Goal: Task Accomplishment & Management: Use online tool/utility

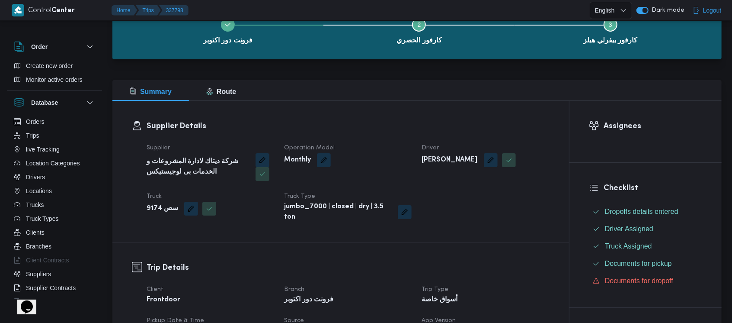
scroll to position [58, 0]
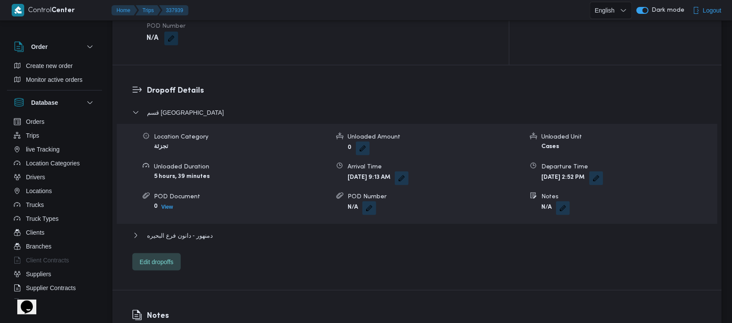
scroll to position [1318, 0]
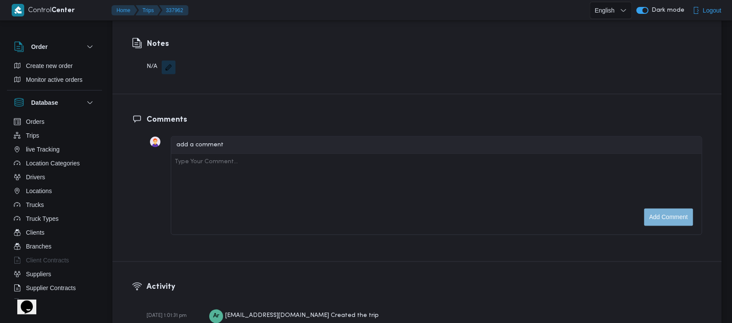
scroll to position [1294, 0]
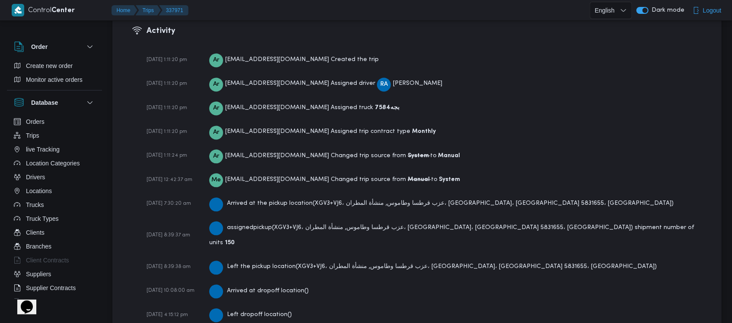
scroll to position [1294, 0]
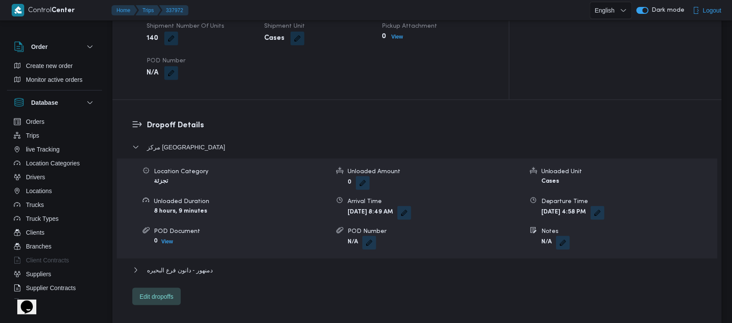
scroll to position [1294, 0]
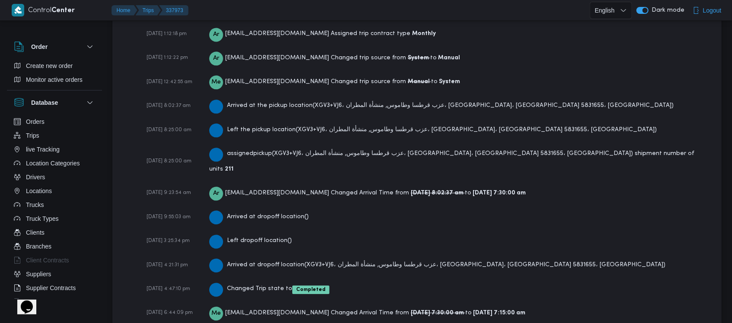
scroll to position [1305, 0]
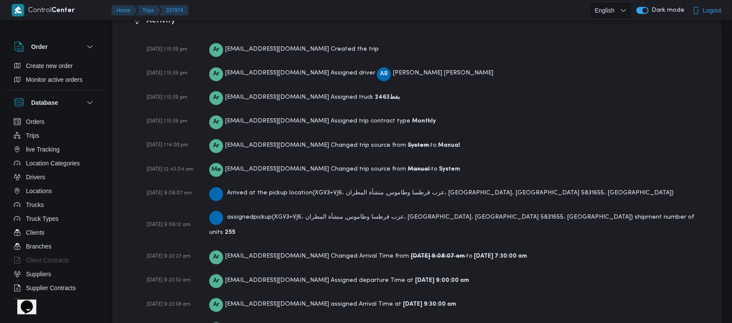
scroll to position [1219, 0]
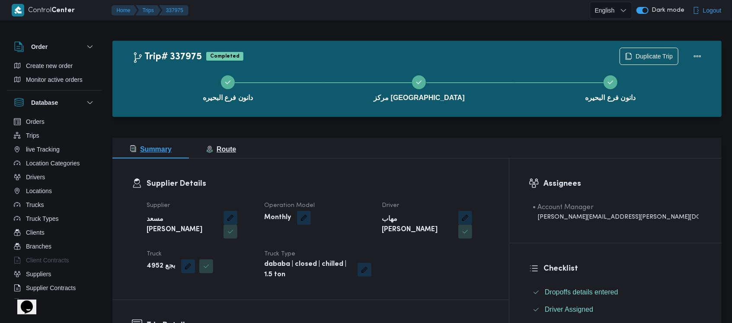
click at [219, 145] on span "Route" at bounding box center [221, 148] width 30 height 7
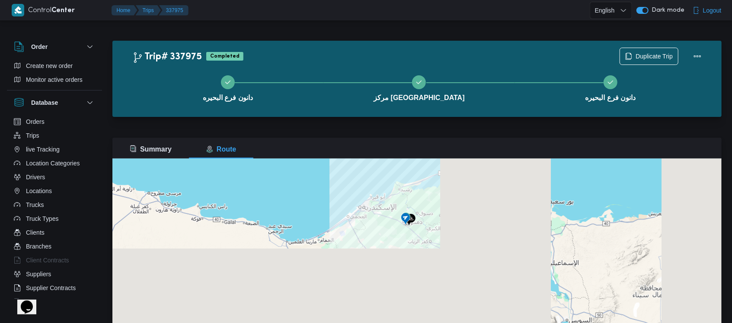
drag, startPoint x: 435, startPoint y: 187, endPoint x: 433, endPoint y: 240, distance: 52.8
click at [433, 240] on div at bounding box center [416, 266] width 609 height 216
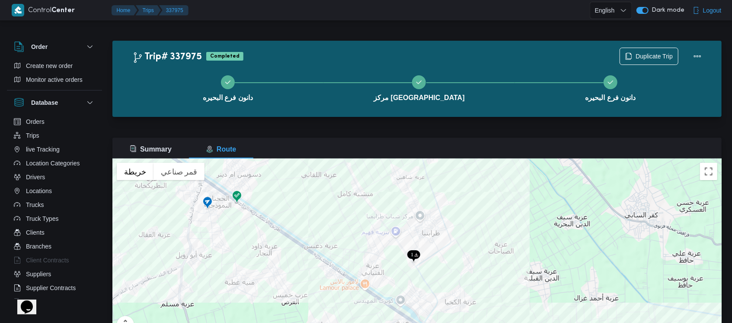
drag, startPoint x: 332, startPoint y: 203, endPoint x: 370, endPoint y: 284, distance: 89.4
click at [370, 284] on div at bounding box center [416, 266] width 609 height 216
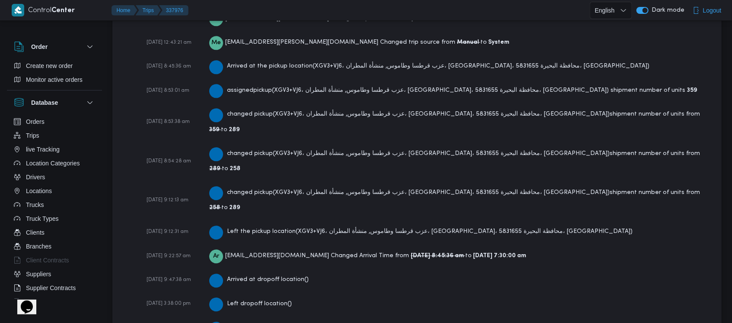
scroll to position [1416, 0]
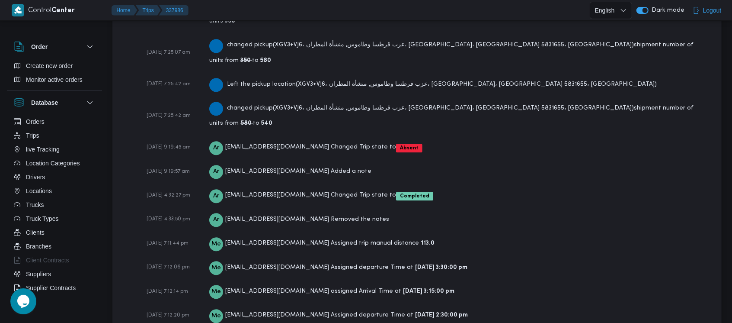
scroll to position [1444, 0]
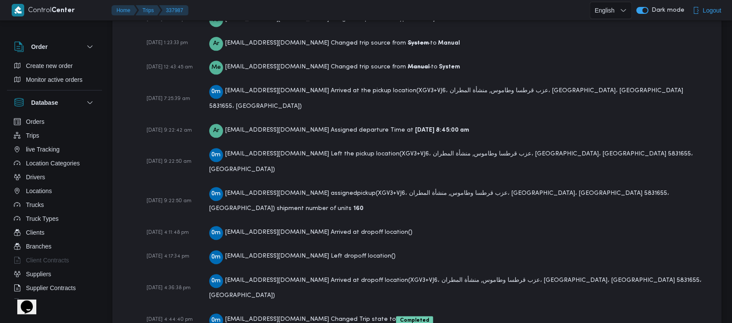
scroll to position [1336, 0]
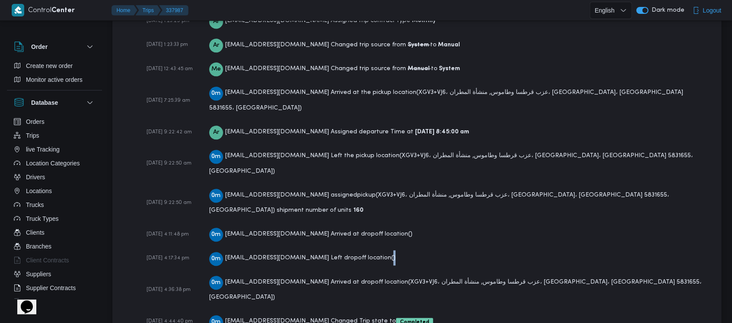
drag, startPoint x: 402, startPoint y: 185, endPoint x: 356, endPoint y: 176, distance: 47.1
click at [356, 250] on div "0m 01092594554@mail.com Left dropoff location ( )" at bounding box center [302, 257] width 186 height 15
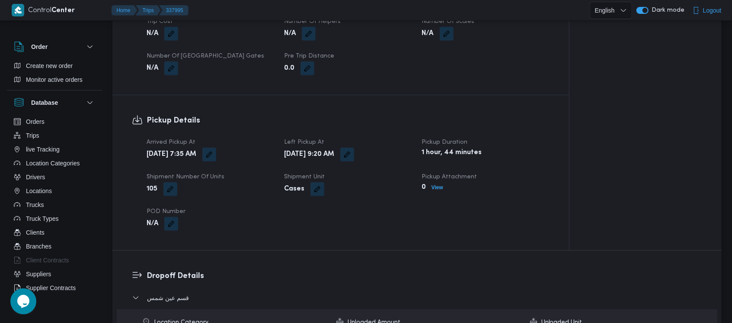
scroll to position [1318, 0]
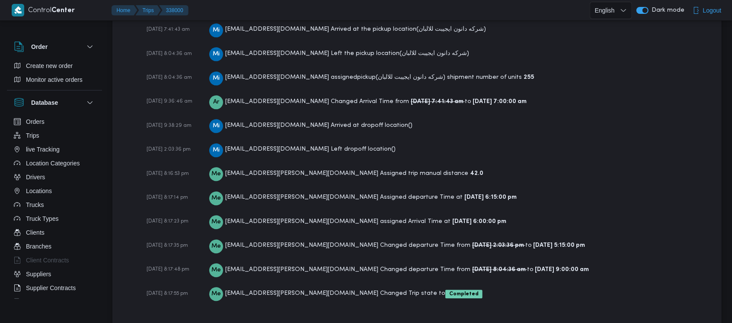
scroll to position [1386, 0]
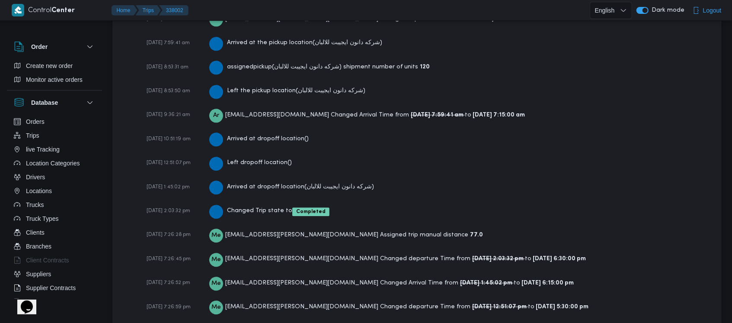
scroll to position [1386, 0]
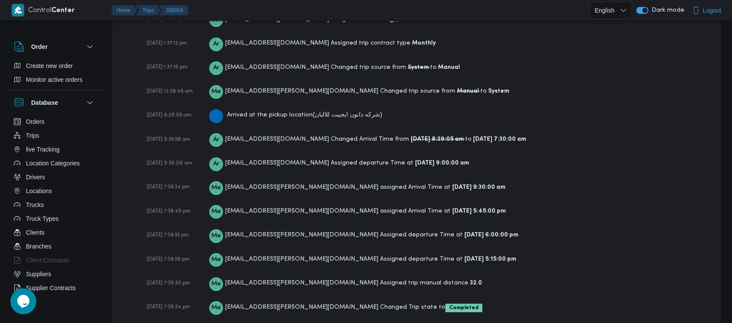
scroll to position [1297, 0]
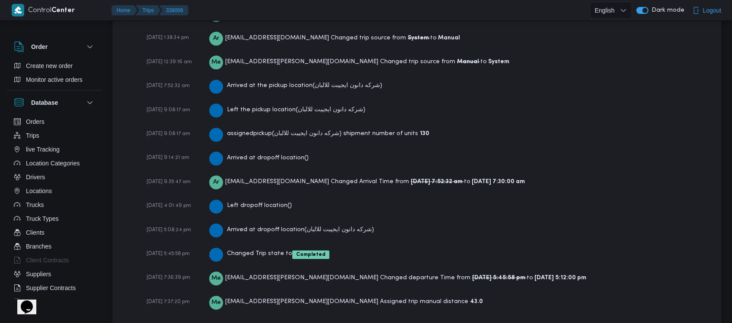
scroll to position [1330, 0]
